Goal: Transaction & Acquisition: Purchase product/service

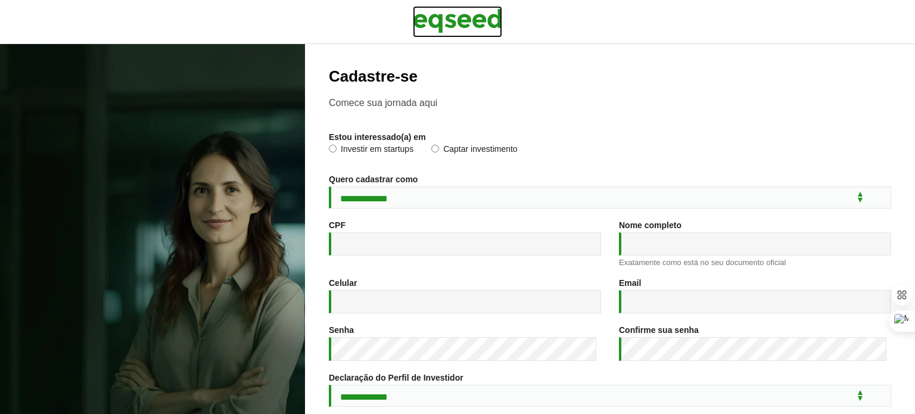
click at [453, 16] on img at bounding box center [457, 21] width 89 height 30
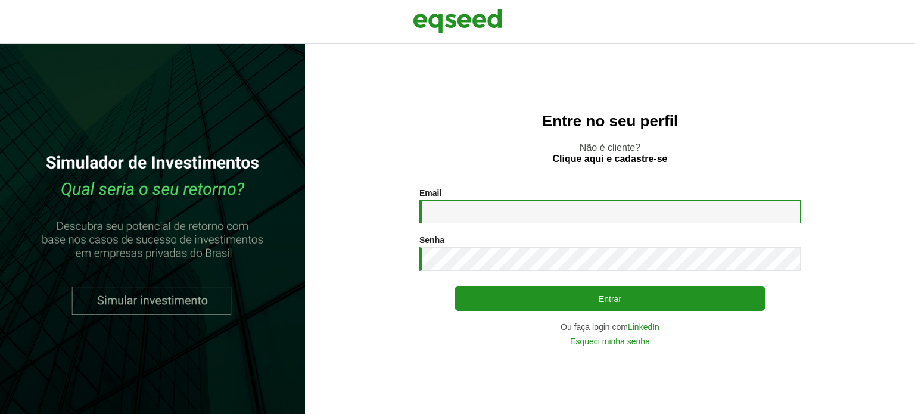
click at [485, 210] on input "Email *" at bounding box center [609, 211] width 381 height 23
type input "**********"
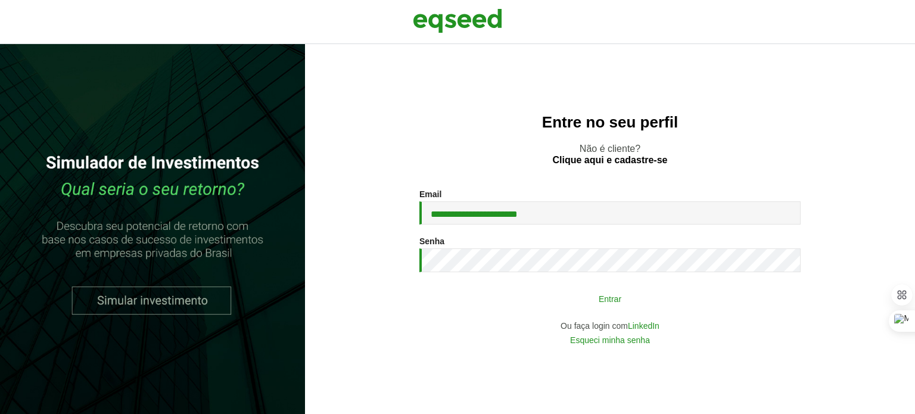
click at [570, 295] on button "Entrar" at bounding box center [610, 298] width 310 height 23
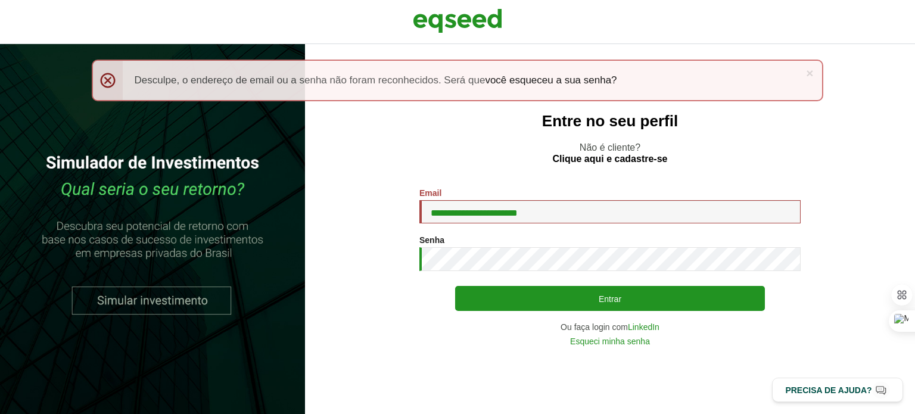
click at [455, 286] on button "Entrar" at bounding box center [610, 298] width 310 height 25
click at [811, 71] on link "×" at bounding box center [809, 73] width 7 height 13
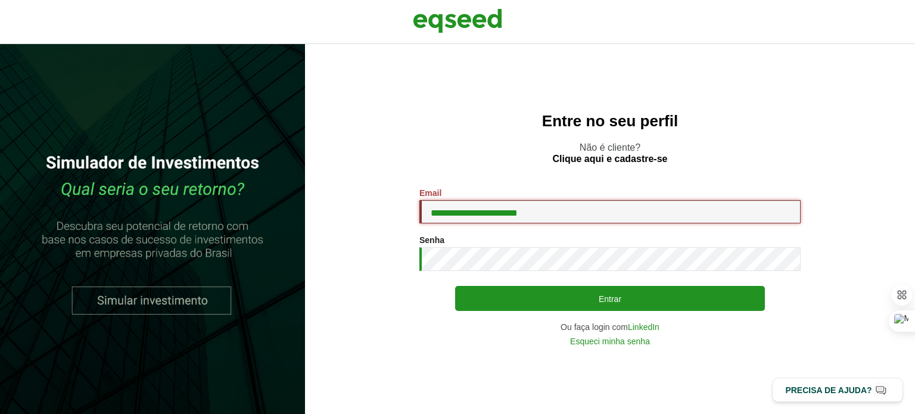
drag, startPoint x: 546, startPoint y: 214, endPoint x: 405, endPoint y: 219, distance: 140.7
click at [405, 219] on section "**********" at bounding box center [610, 266] width 562 height 157
type input "**********"
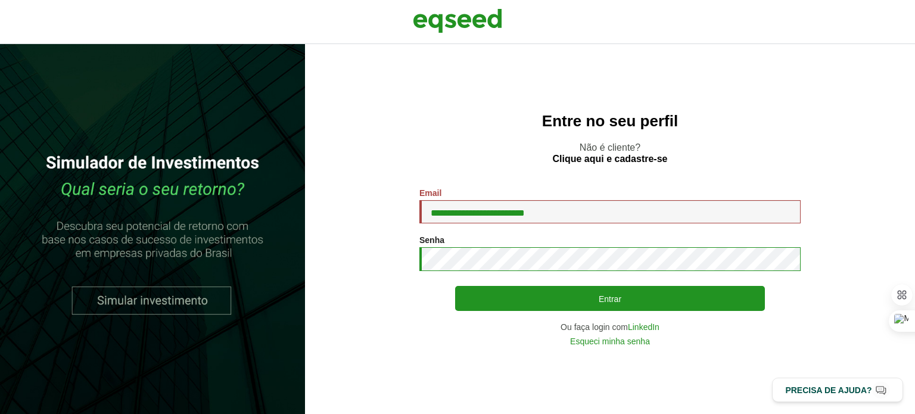
click at [455, 286] on button "Entrar" at bounding box center [610, 298] width 310 height 25
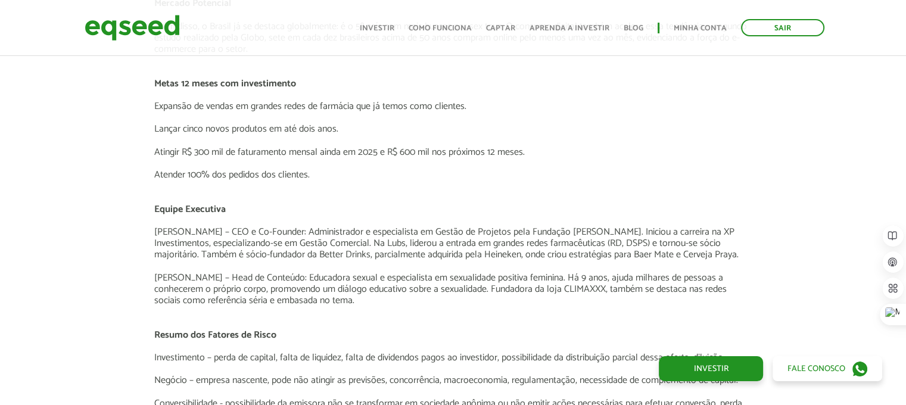
scroll to position [1787, 0]
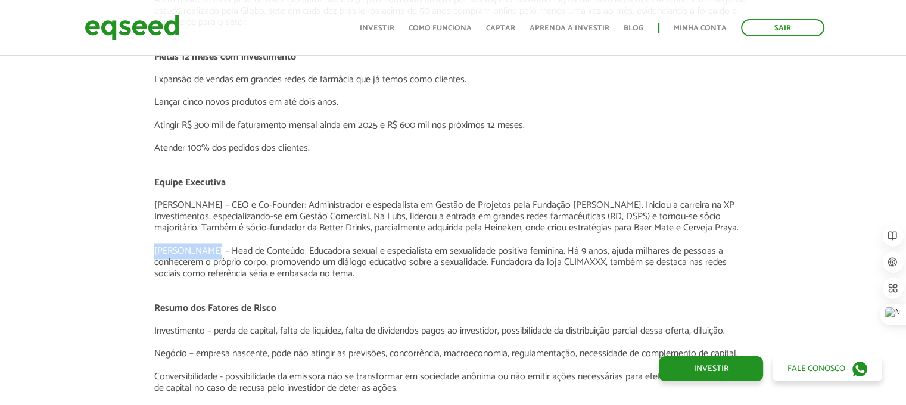
drag, startPoint x: 204, startPoint y: 235, endPoint x: 155, endPoint y: 232, distance: 49.0
click at [155, 245] on p "Clariana Leal – Head de Conteúdo: Educadora sexual e especialista em sexualidad…" at bounding box center [453, 262] width 598 height 35
copy p "Clariana Leal"
click at [485, 303] on p "Resumo dos Fatores de Risco" at bounding box center [453, 308] width 598 height 11
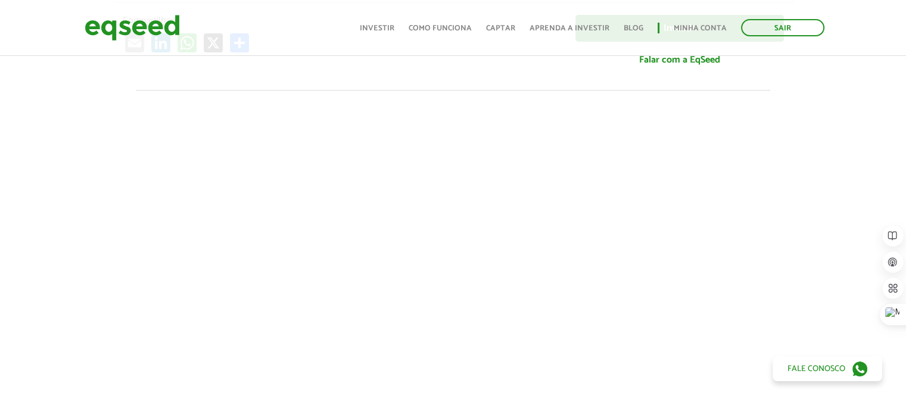
scroll to position [397, 0]
